Goal: Information Seeking & Learning: Check status

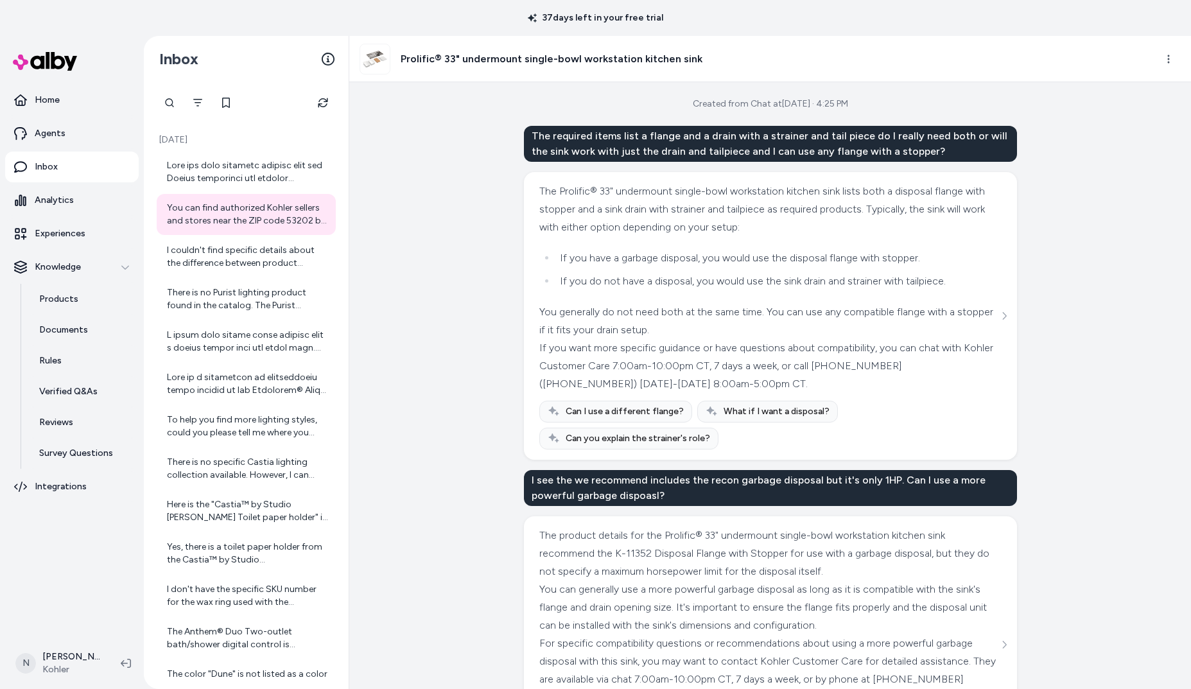
click at [91, 229] on link "Experiences" at bounding box center [72, 233] width 134 height 31
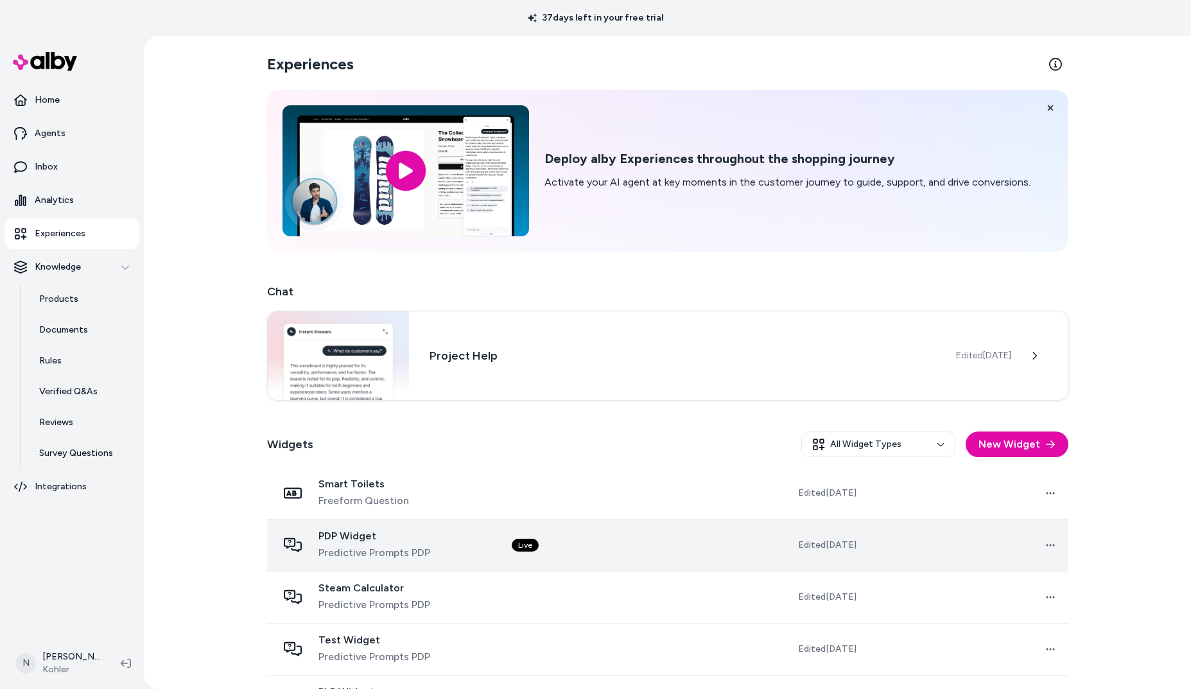
click at [345, 546] on span "Predictive Prompts PDP" at bounding box center [374, 552] width 112 height 15
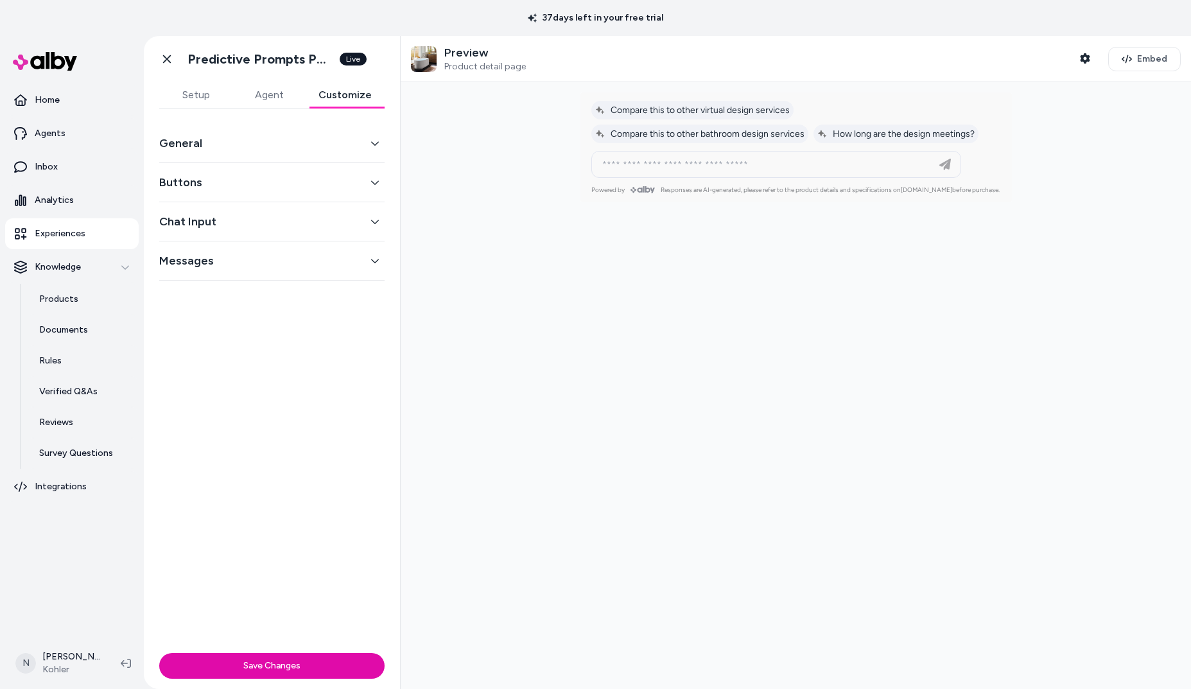
click at [351, 101] on button "Customize" at bounding box center [345, 95] width 79 height 26
click at [175, 60] on link "Go back" at bounding box center [167, 59] width 26 height 26
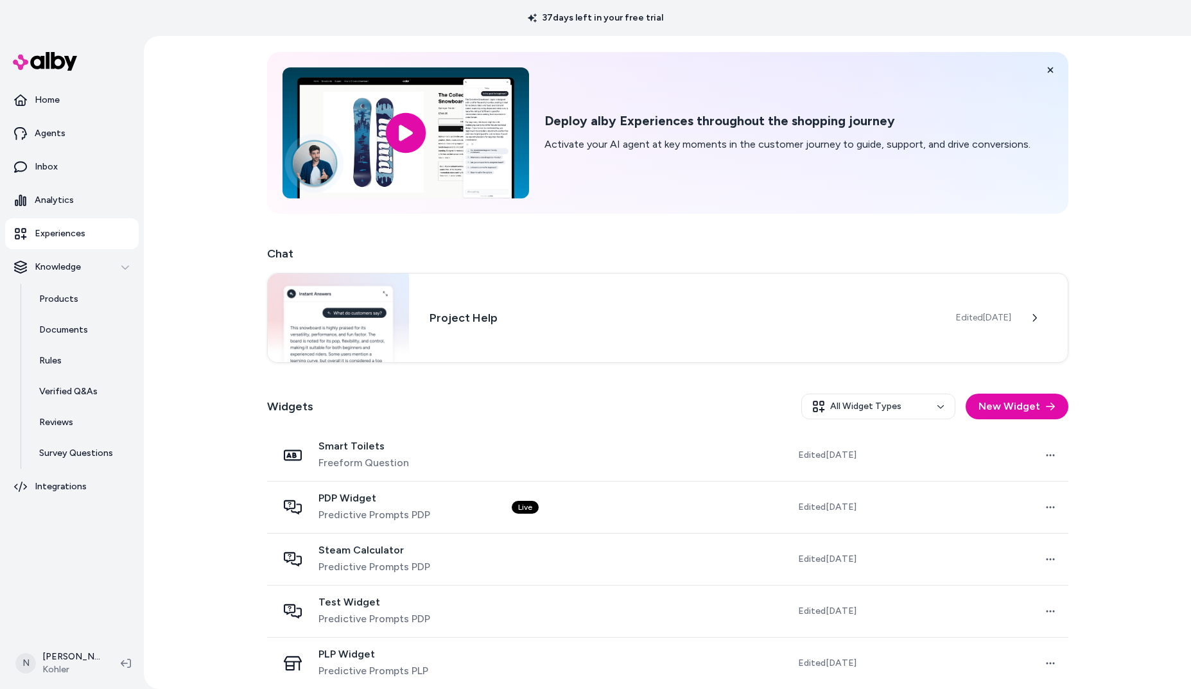
scroll to position [37, 0]
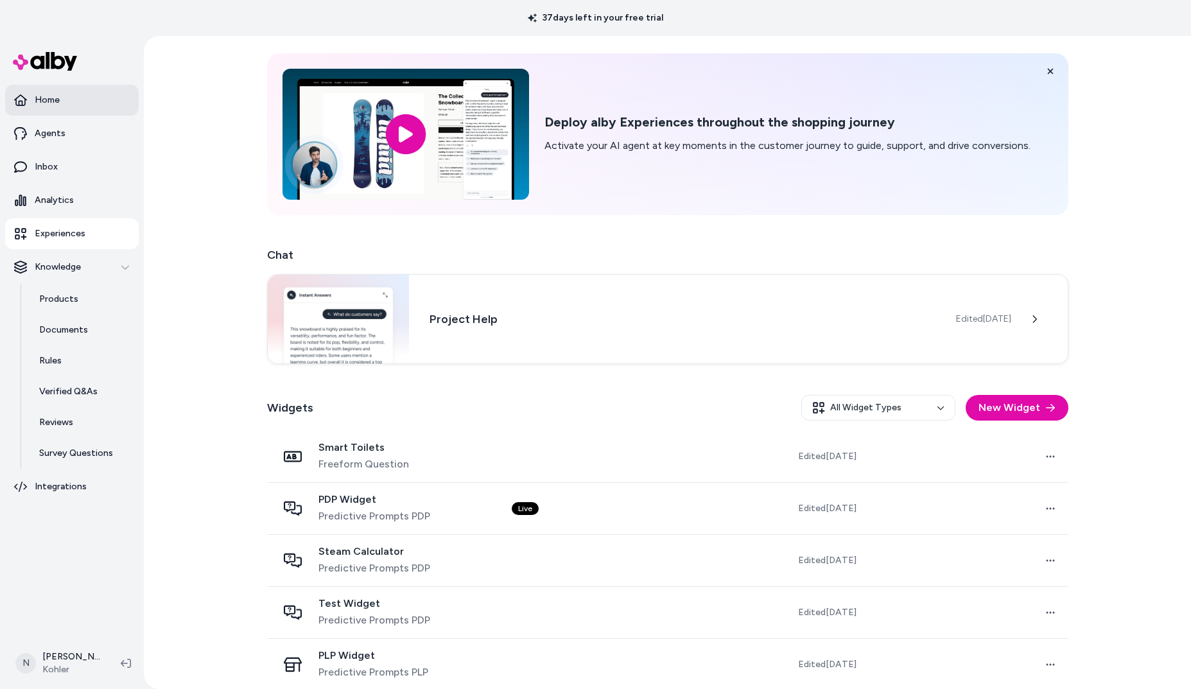
click at [49, 100] on p "Home" at bounding box center [47, 100] width 25 height 13
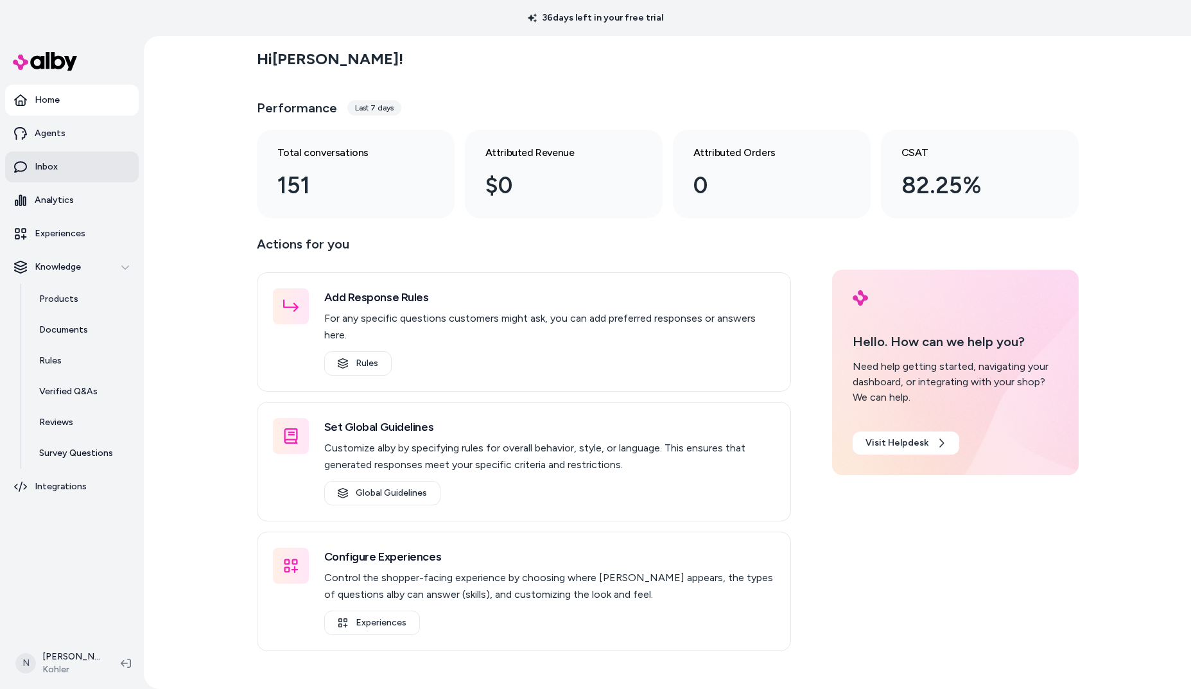
click at [67, 161] on link "Inbox" at bounding box center [72, 167] width 134 height 31
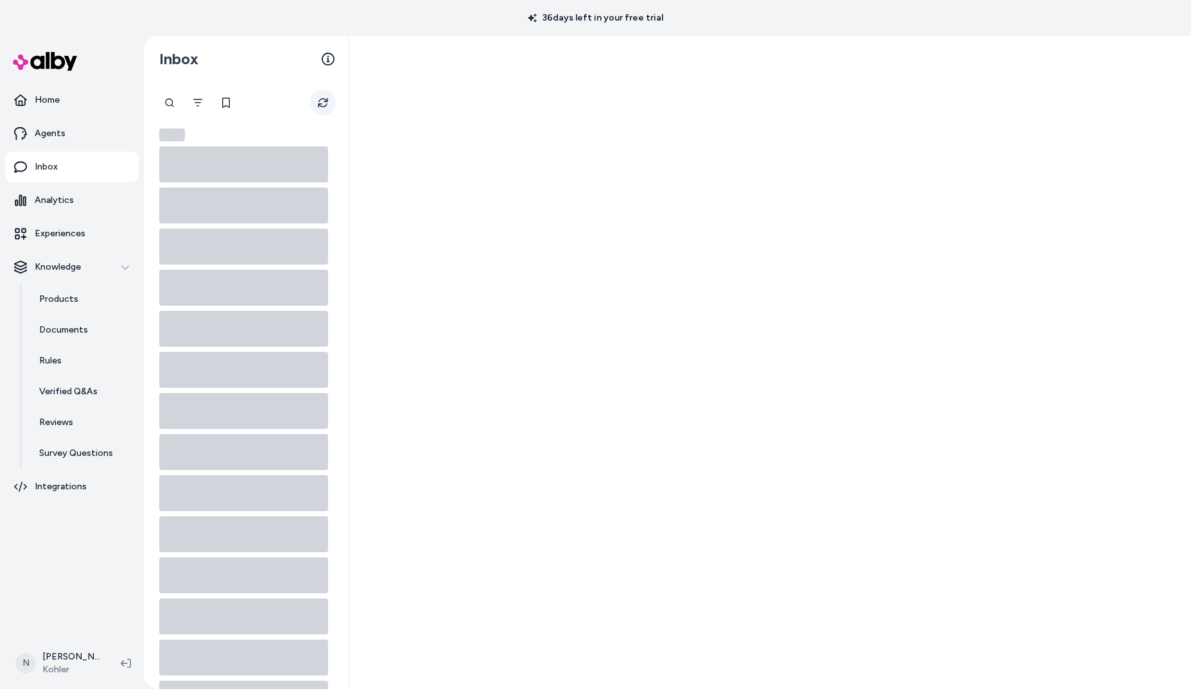
click at [326, 104] on icon "Refresh" at bounding box center [323, 103] width 10 height 10
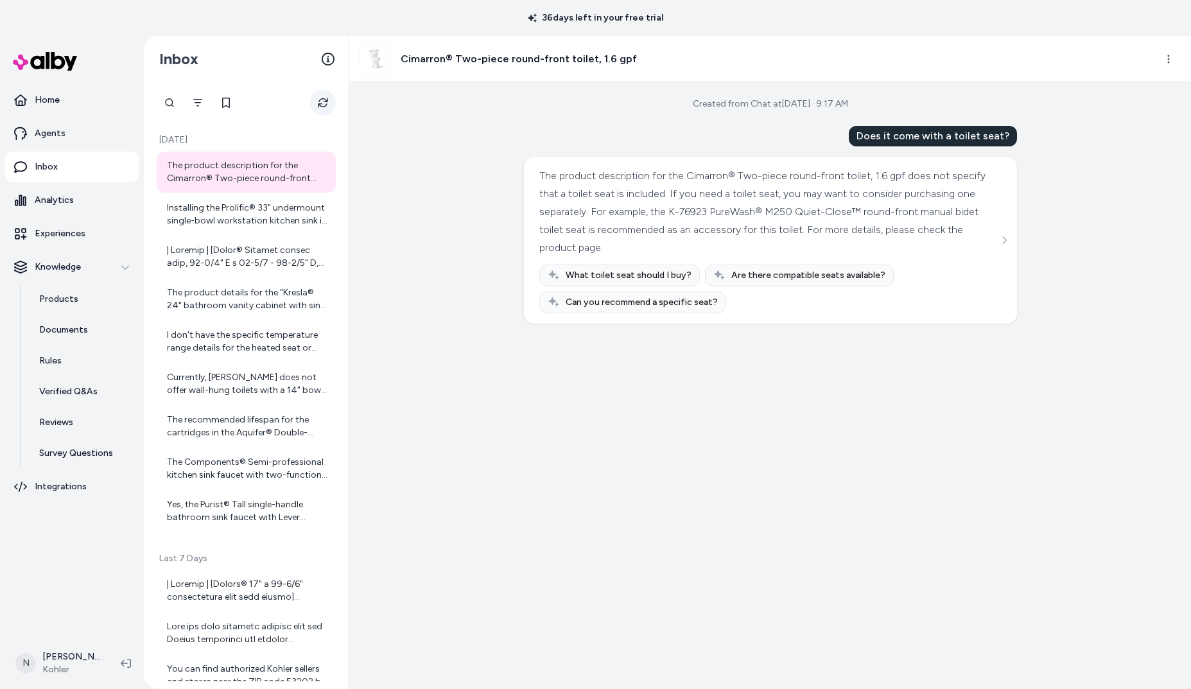
click at [323, 99] on icon "Refresh" at bounding box center [323, 103] width 10 height 10
click at [324, 100] on icon "Refresh" at bounding box center [323, 103] width 10 height 10
click at [261, 517] on div "Yes, the Purist® Tall single-handle bathroom sink faucet with Lever handle, 1.2…" at bounding box center [247, 511] width 161 height 26
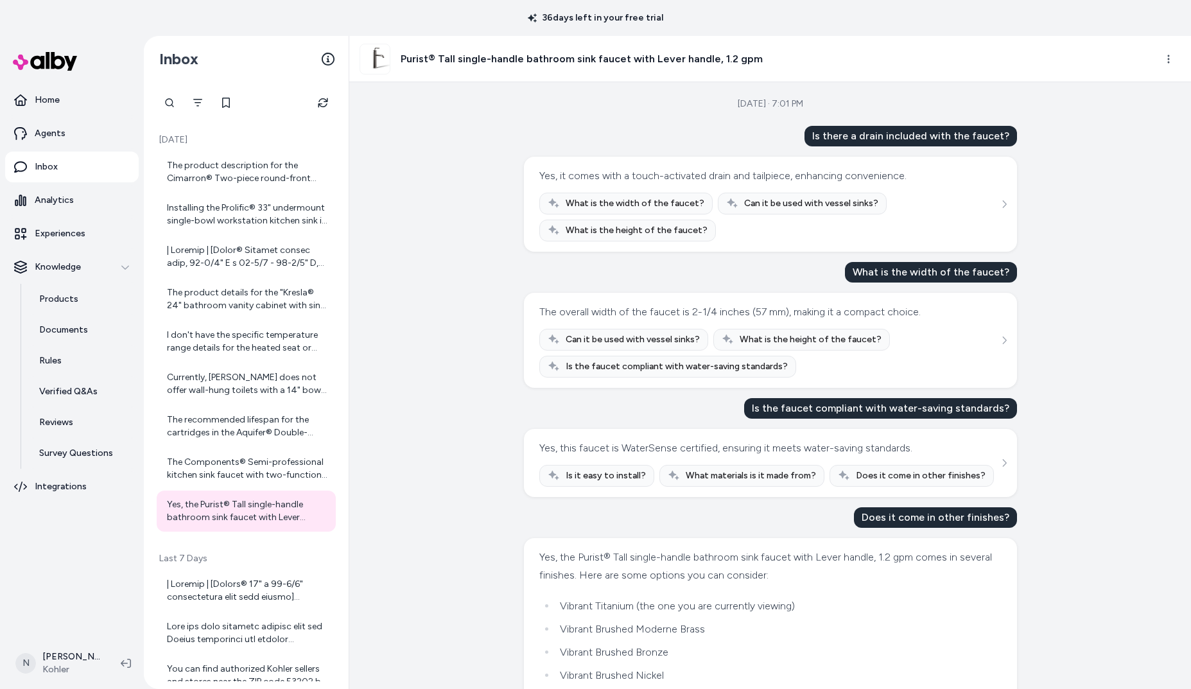
scroll to position [224, 0]
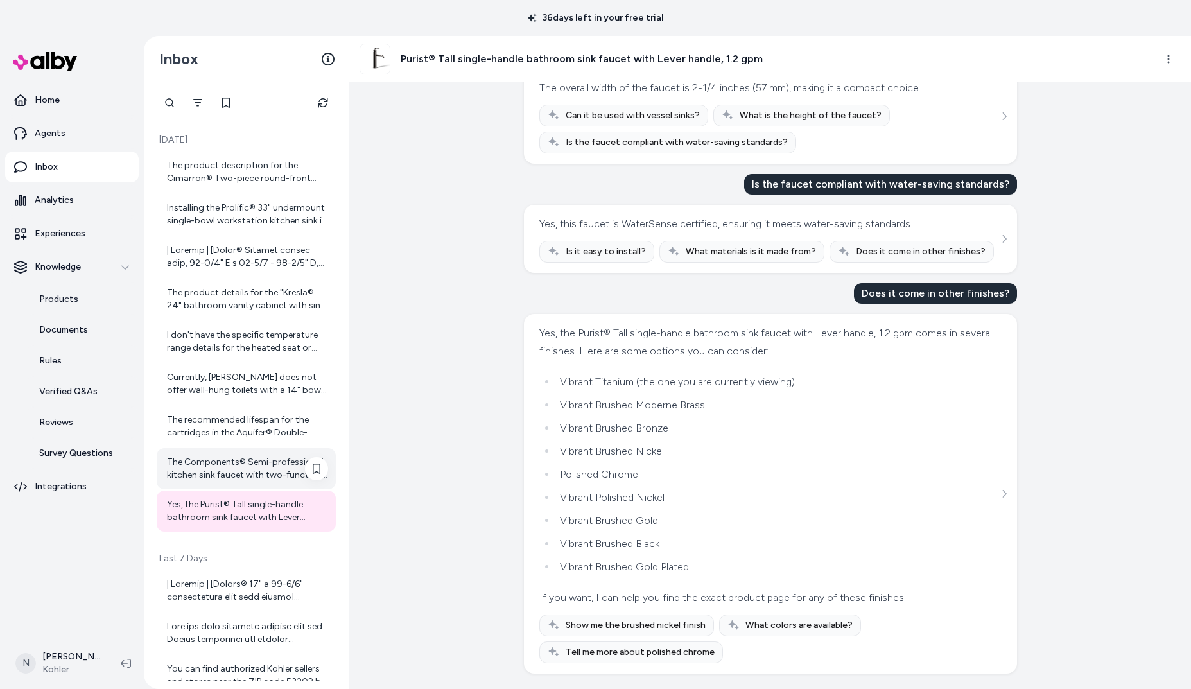
click at [226, 473] on div "The Components® Semi-professional kitchen sink faucet with two-function sprayhe…" at bounding box center [247, 469] width 161 height 26
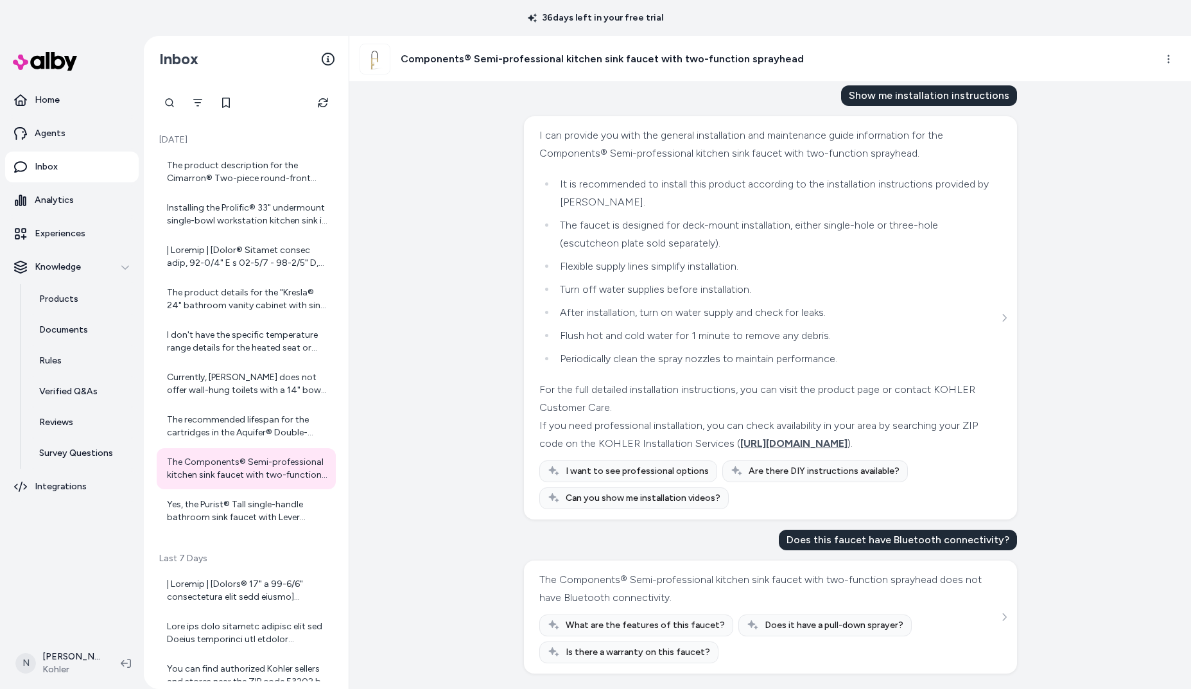
scroll to position [1079, 0]
click at [218, 430] on div "The recommended lifespan for the cartridges in the Aquifer® Double-cartridge wa…" at bounding box center [247, 426] width 161 height 26
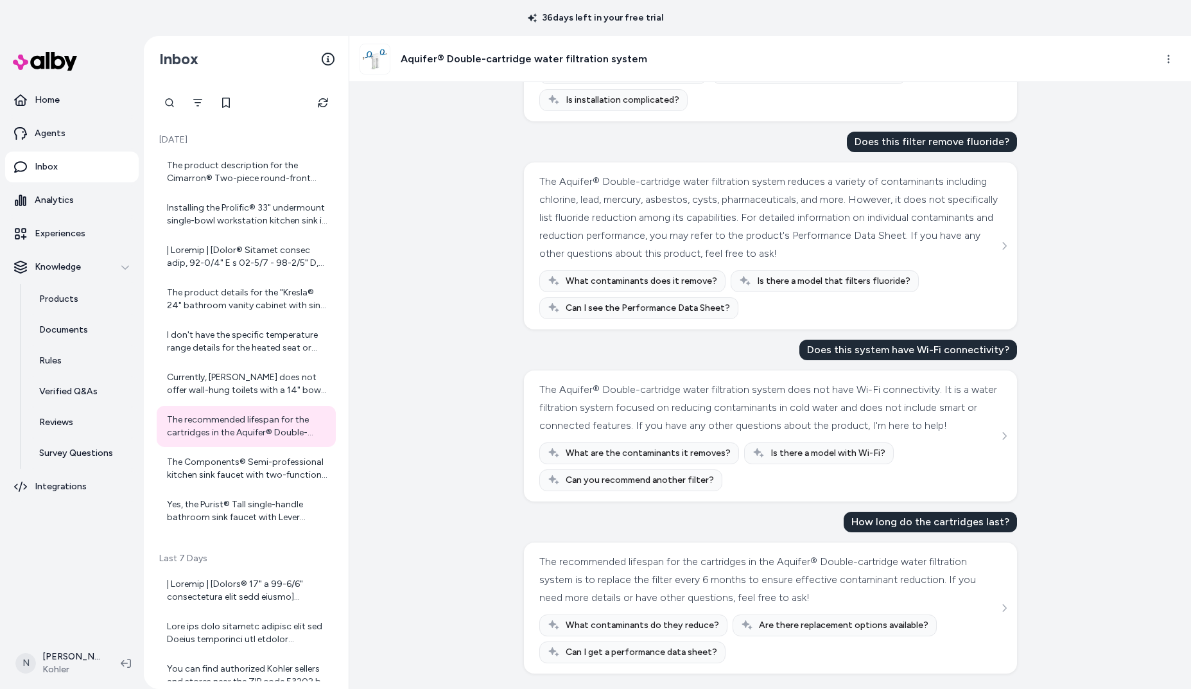
scroll to position [148, 0]
click at [175, 382] on div "Currently, [PERSON_NAME] does not offer wall-hung toilets with a 14" bowl heigh…" at bounding box center [247, 384] width 161 height 26
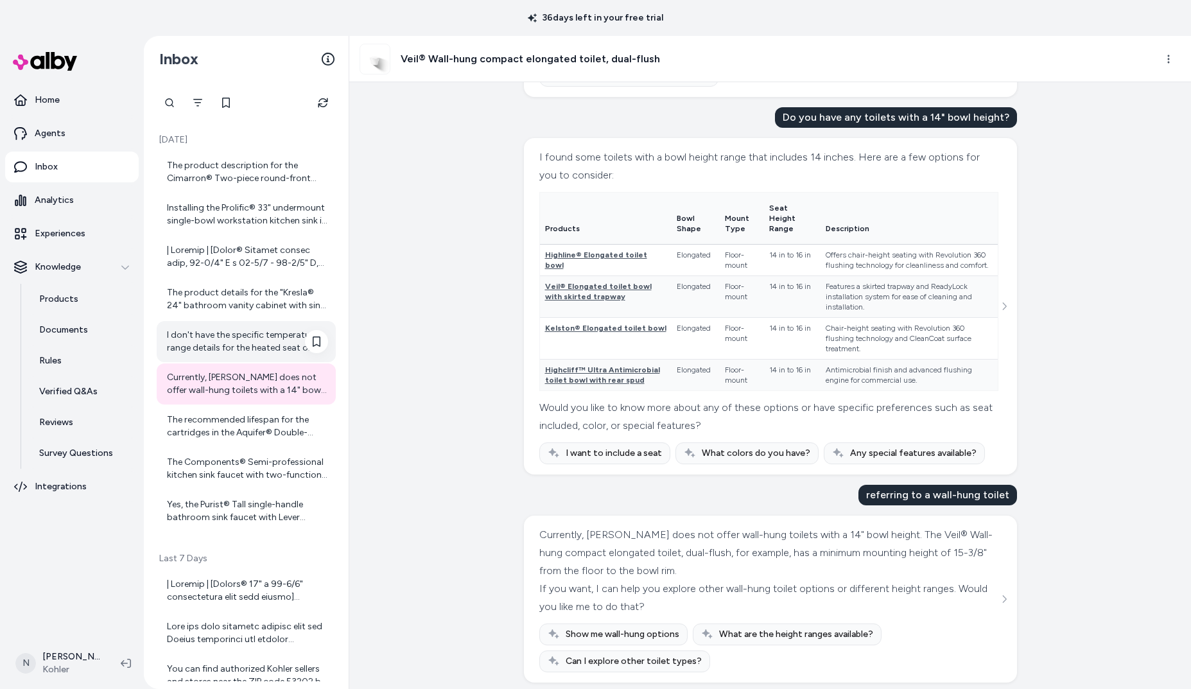
scroll to position [467, 0]
click at [278, 329] on div "I don't have the specific temperature range details for the heated seat or wate…" at bounding box center [247, 342] width 161 height 26
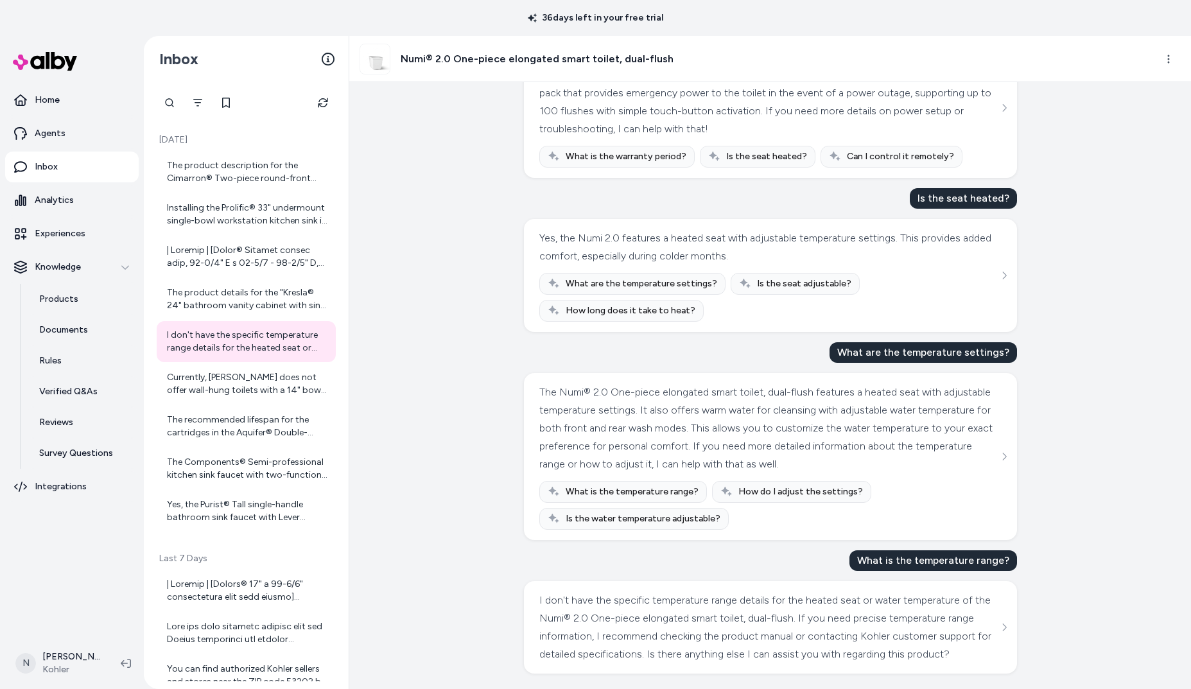
scroll to position [264, 0]
click at [249, 302] on div "The product details for the "Kresla® 24" bathroom vanity cabinet with sink and …" at bounding box center [247, 299] width 161 height 26
